Goal: Find contact information: Obtain details needed to contact an individual or organization

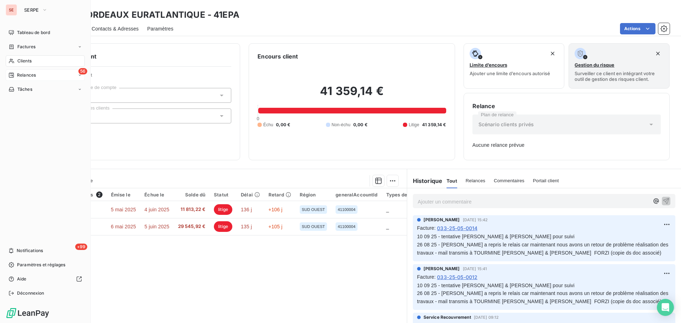
click at [33, 74] on span "Relances" at bounding box center [26, 75] width 19 height 6
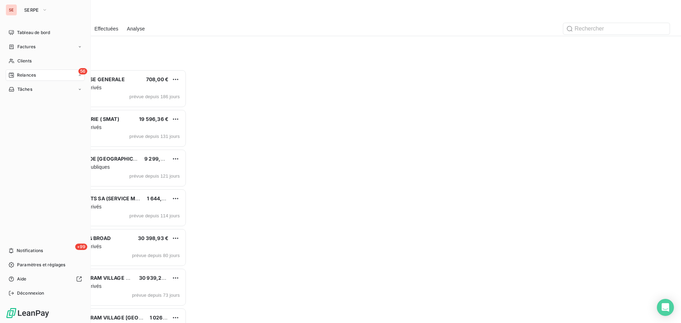
scroll to position [248, 147]
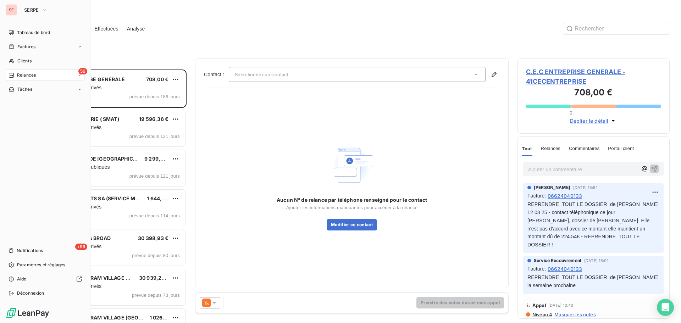
click at [13, 73] on icon at bounding box center [11, 75] width 5 height 5
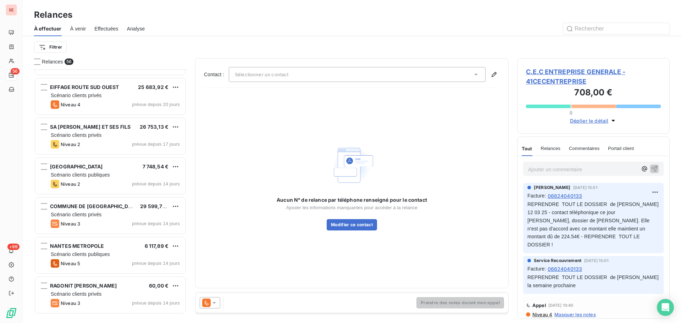
scroll to position [930, 0]
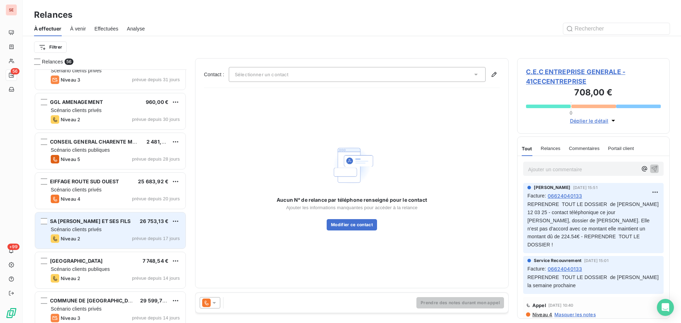
click at [126, 231] on div "Scénario clients privés" at bounding box center [115, 229] width 129 height 7
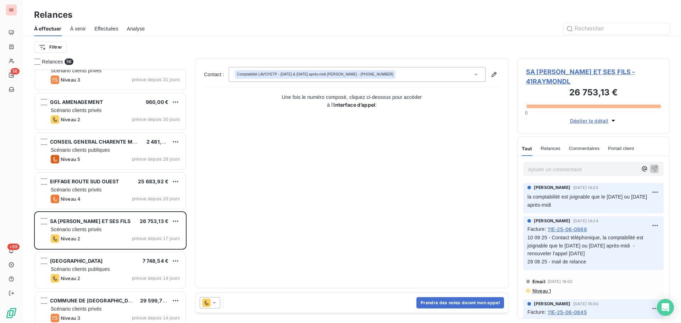
click at [581, 72] on span "SA [PERSON_NAME] ET SES FILS - 41RAYMONDL" at bounding box center [593, 76] width 135 height 19
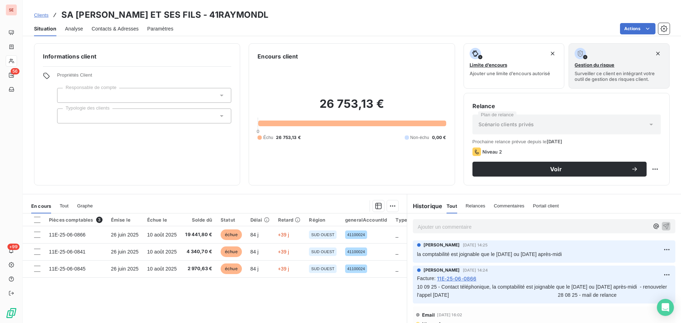
click at [127, 30] on span "Contacts & Adresses" at bounding box center [114, 28] width 47 height 7
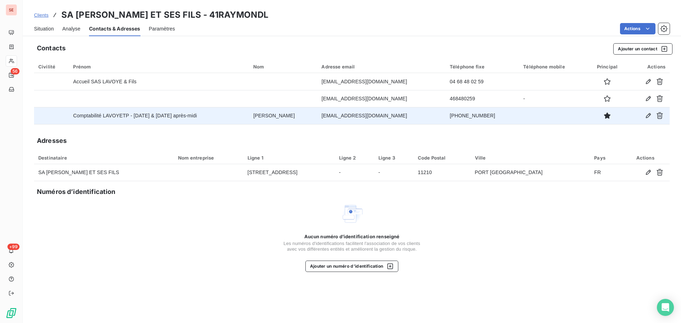
click at [464, 113] on td "[PHONE_NUMBER]" at bounding box center [481, 115] width 73 height 17
copy td "[PHONE_NUMBER]"
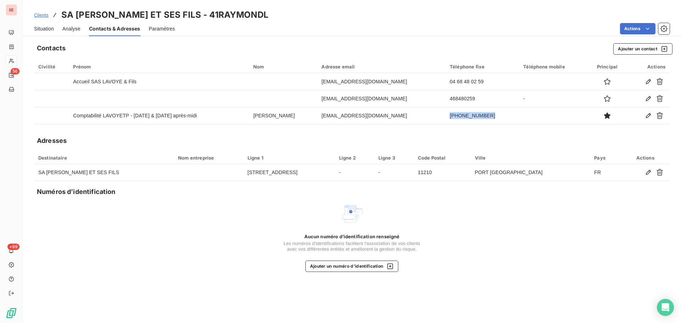
click at [49, 25] on span "Situation" at bounding box center [44, 28] width 20 height 7
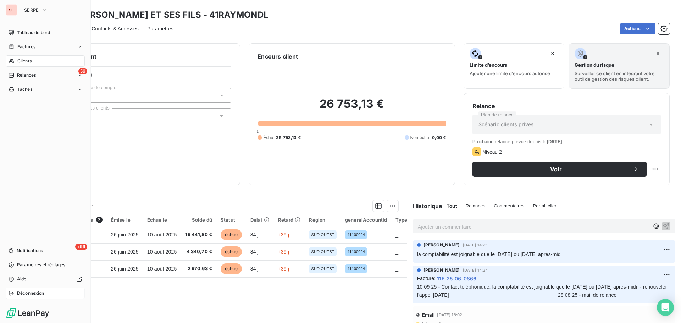
click at [33, 294] on span "Déconnexion" at bounding box center [30, 293] width 27 height 6
